Goal: Information Seeking & Learning: Learn about a topic

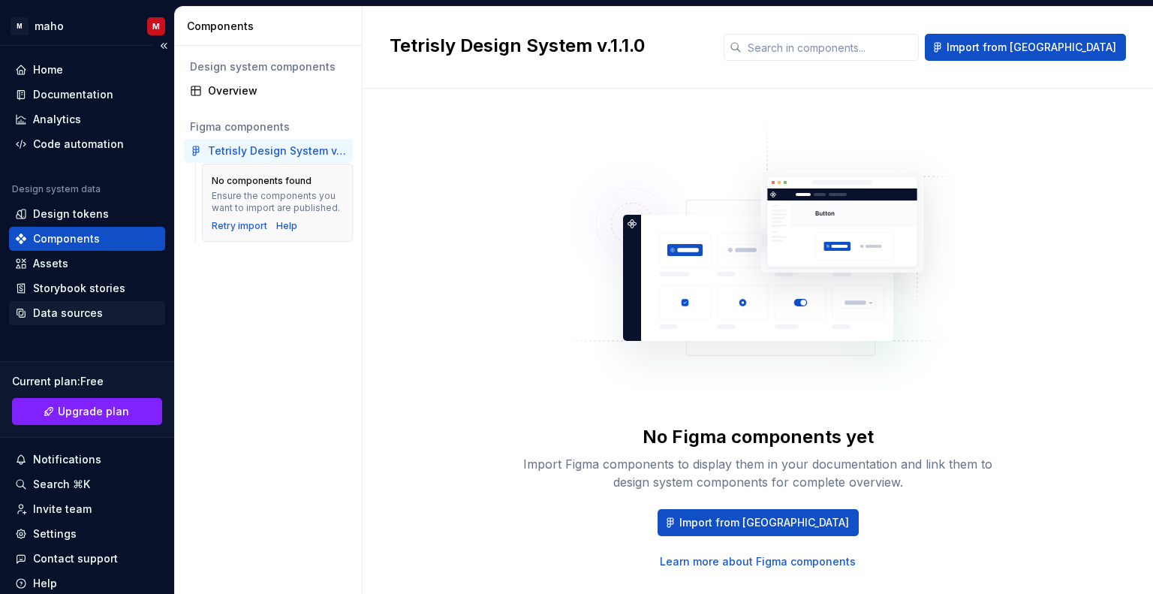
click at [83, 321] on div "Data sources" at bounding box center [87, 313] width 156 height 24
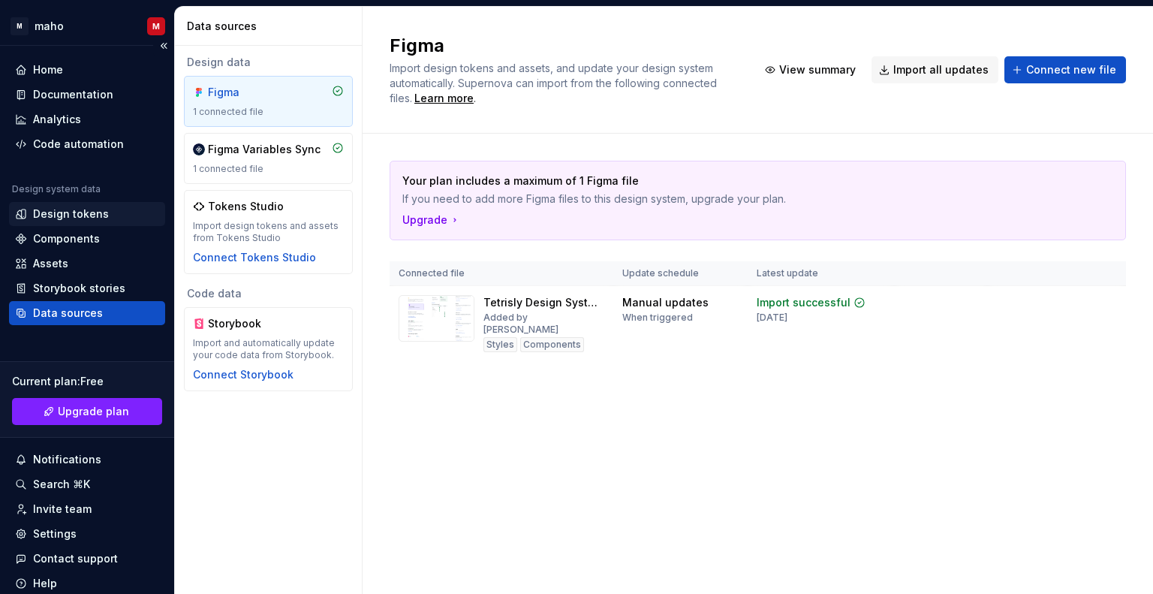
click at [91, 218] on div "Design tokens" at bounding box center [71, 213] width 76 height 15
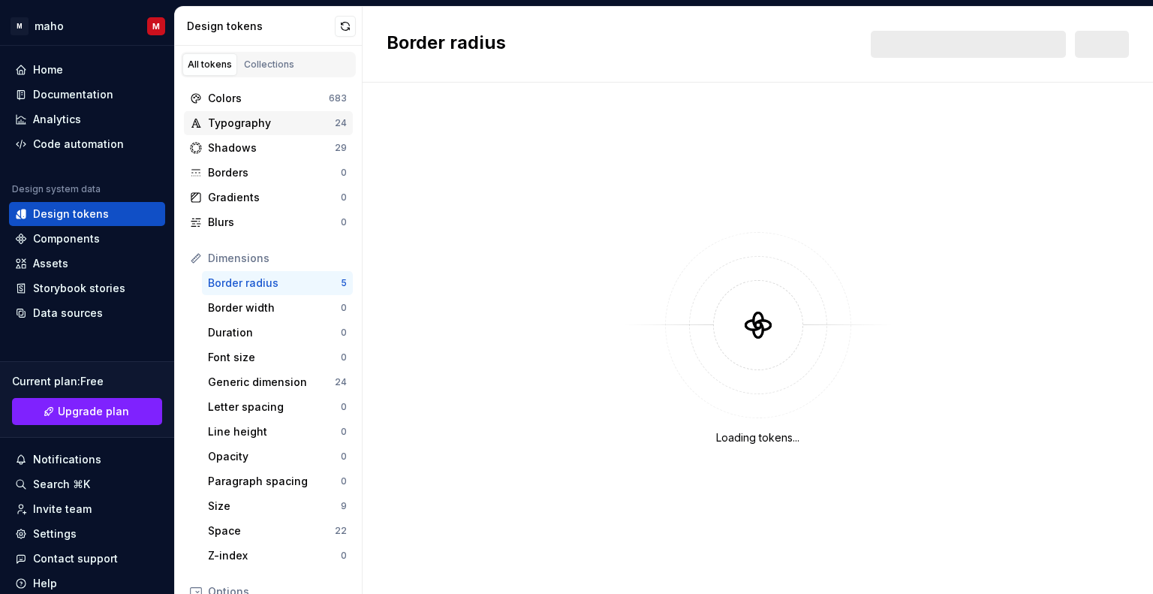
click at [273, 134] on div "Typography 24" at bounding box center [268, 123] width 169 height 24
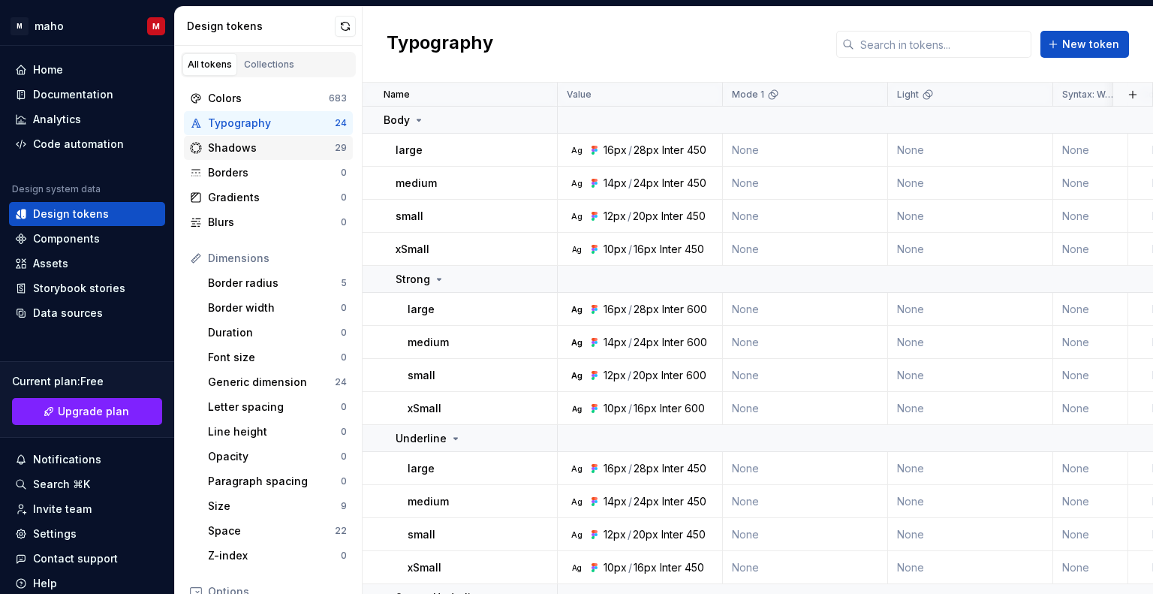
click at [276, 150] on div "Shadows" at bounding box center [271, 147] width 127 height 15
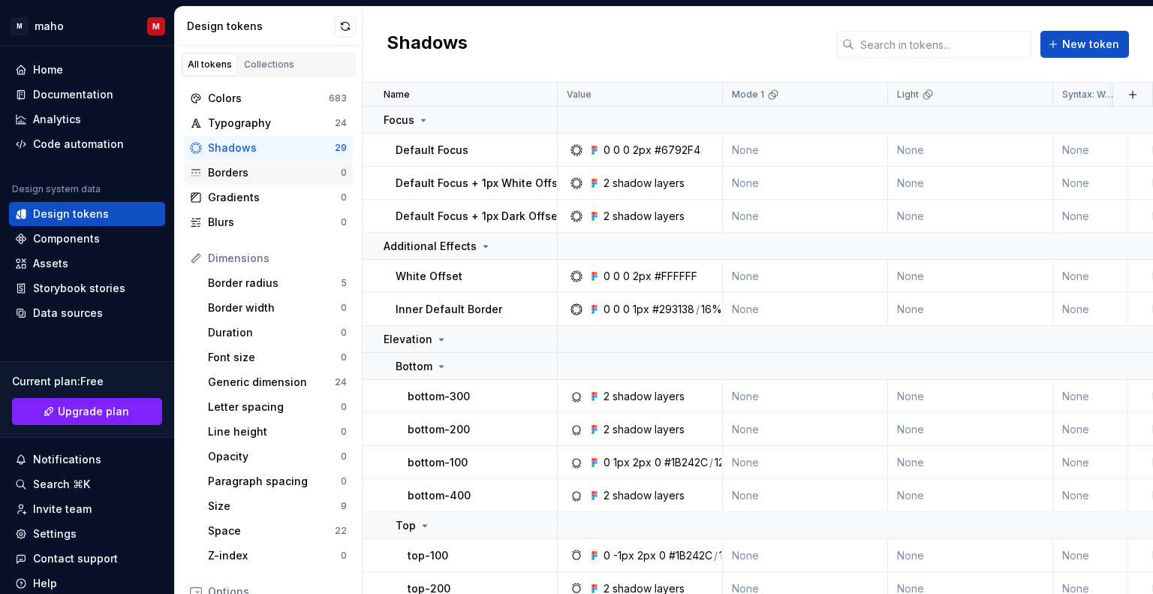
click at [293, 175] on div "Borders" at bounding box center [274, 172] width 133 height 15
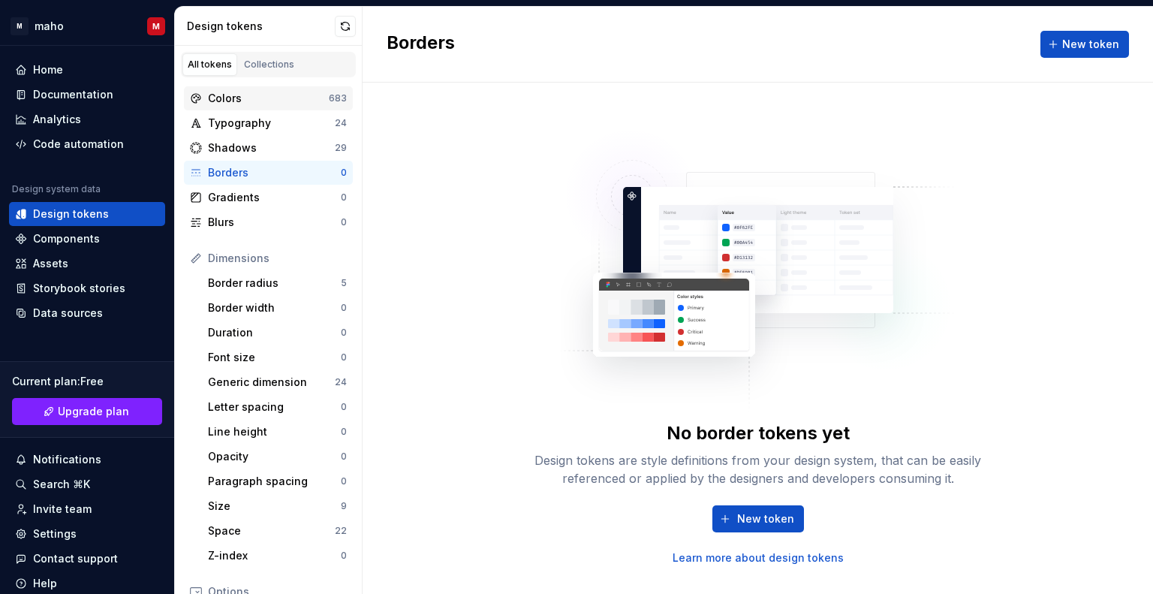
click at [305, 92] on div "Colors" at bounding box center [268, 98] width 121 height 15
